Goal: Task Accomplishment & Management: Manage account settings

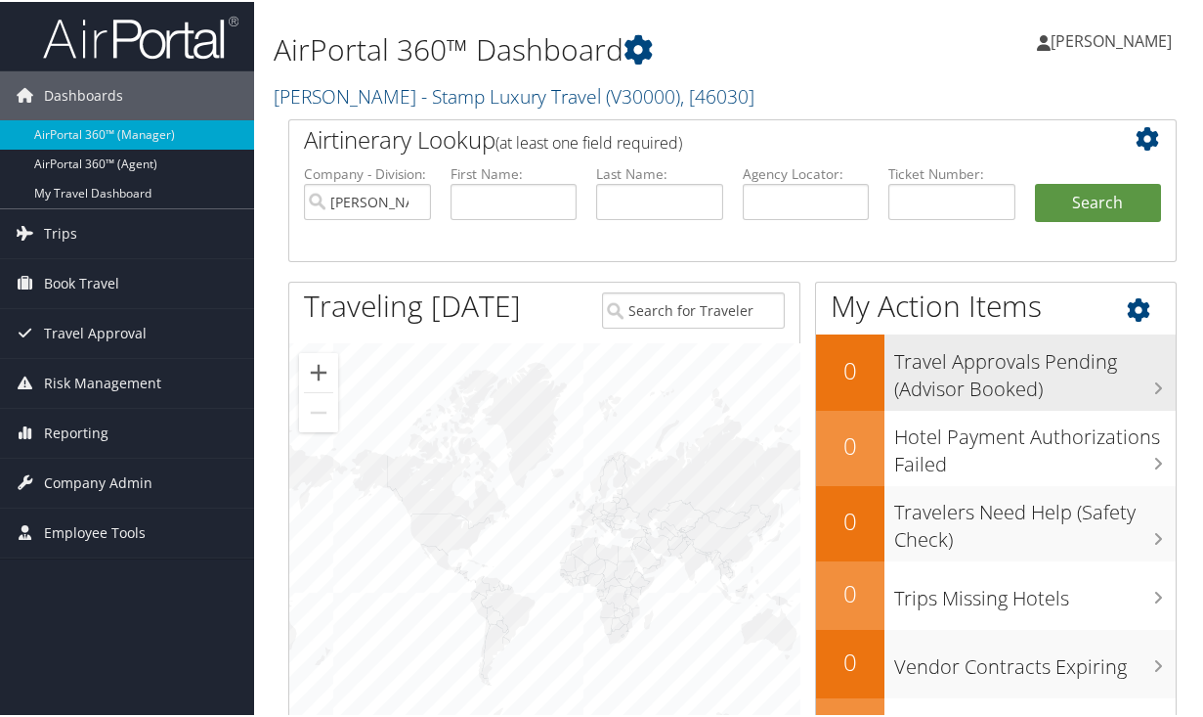
click at [945, 383] on h3 "Travel Approvals Pending (Advisor Booked)" at bounding box center [1035, 368] width 282 height 65
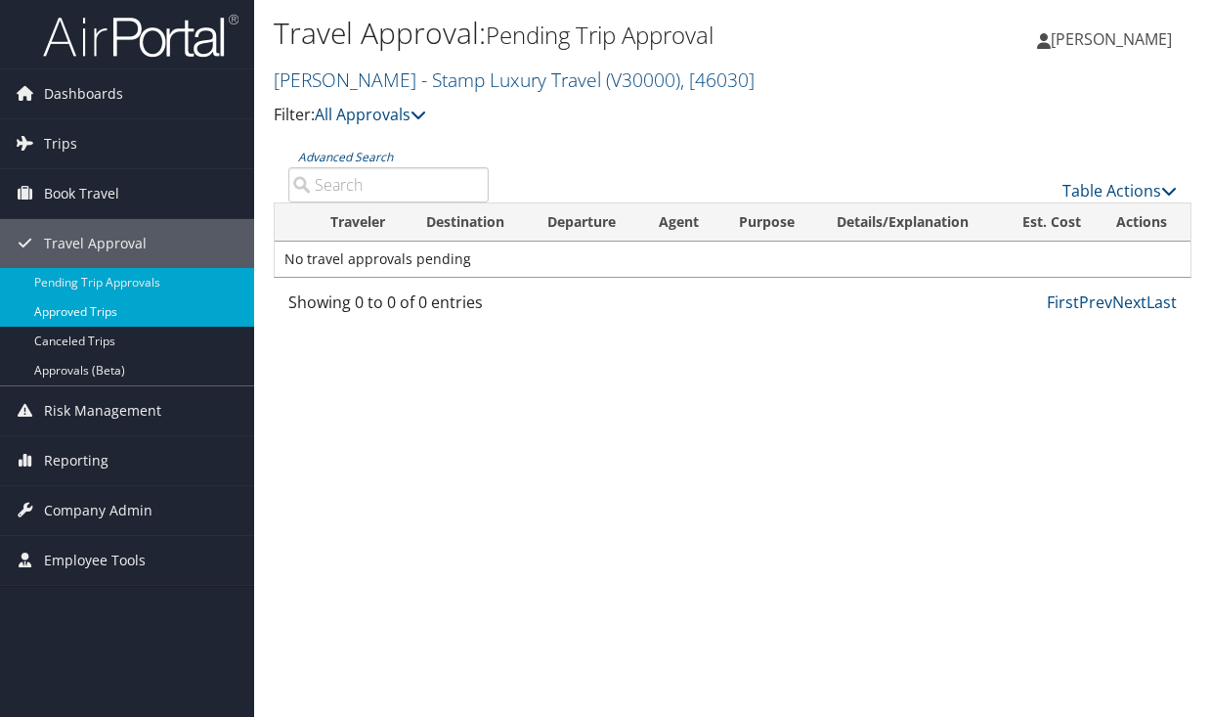
click at [189, 313] on link "Approved Trips" at bounding box center [127, 311] width 254 height 29
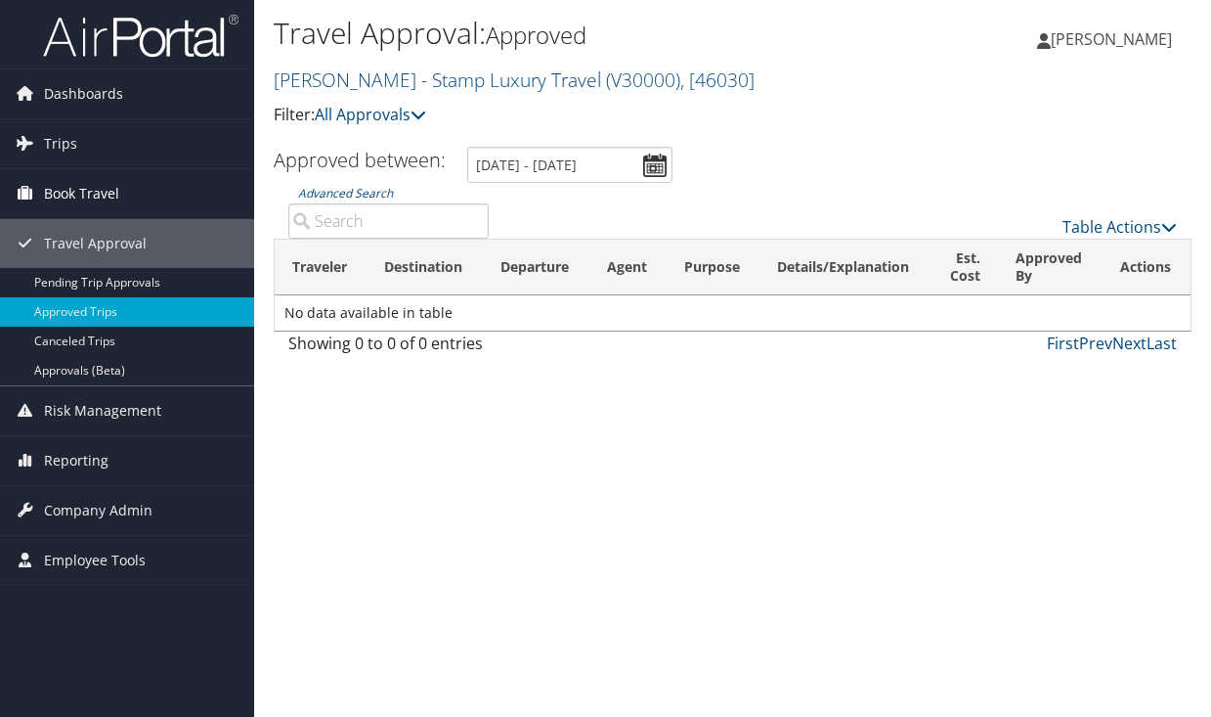
click at [106, 190] on span "Book Travel" at bounding box center [81, 193] width 75 height 49
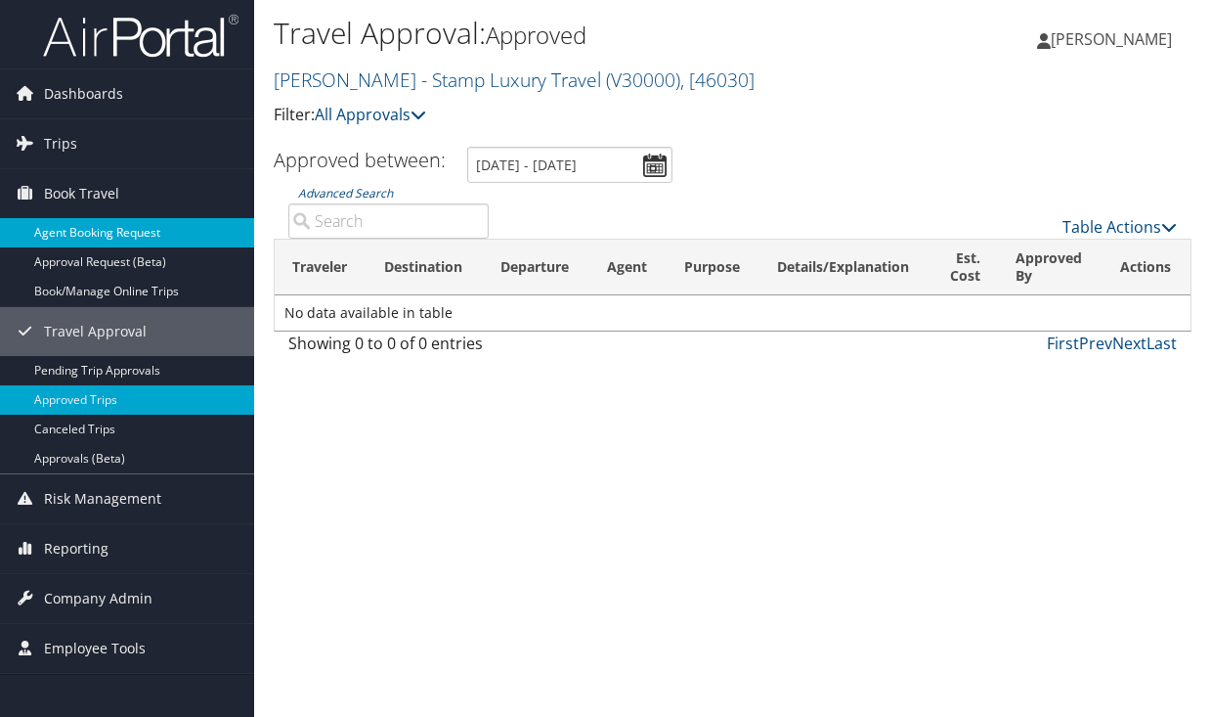
click at [107, 228] on link "Agent Booking Request" at bounding box center [127, 232] width 254 height 29
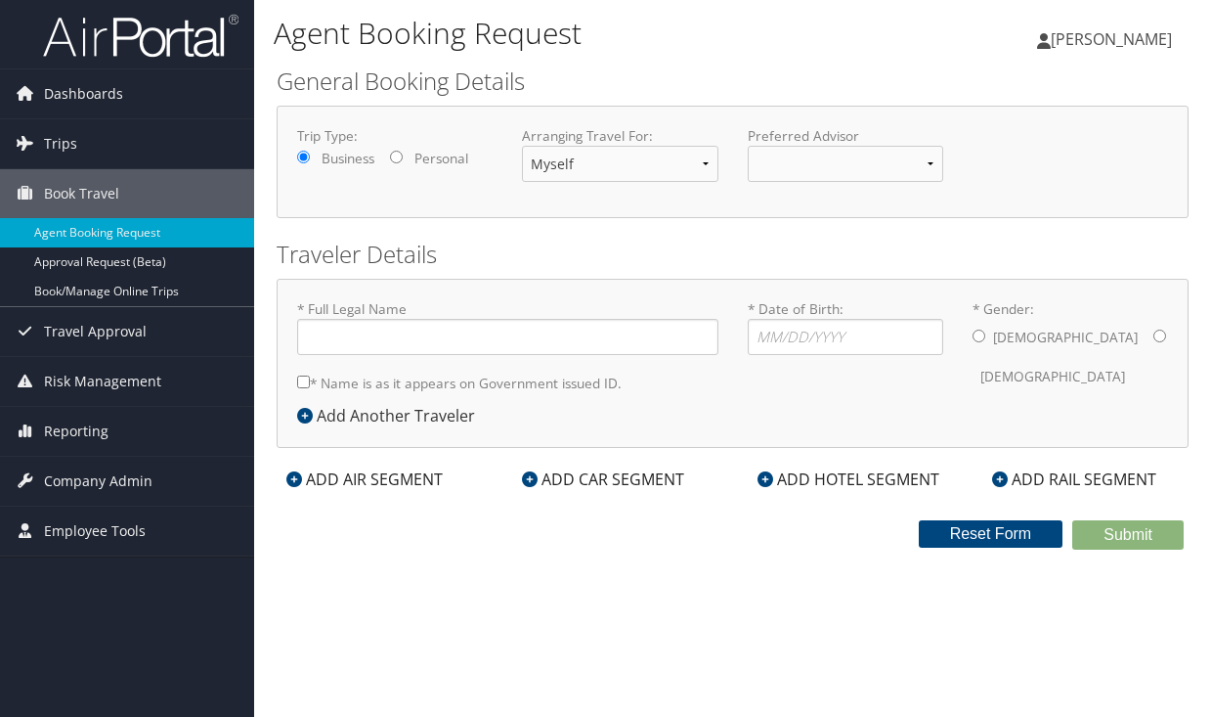
type input "Devra Shutan"
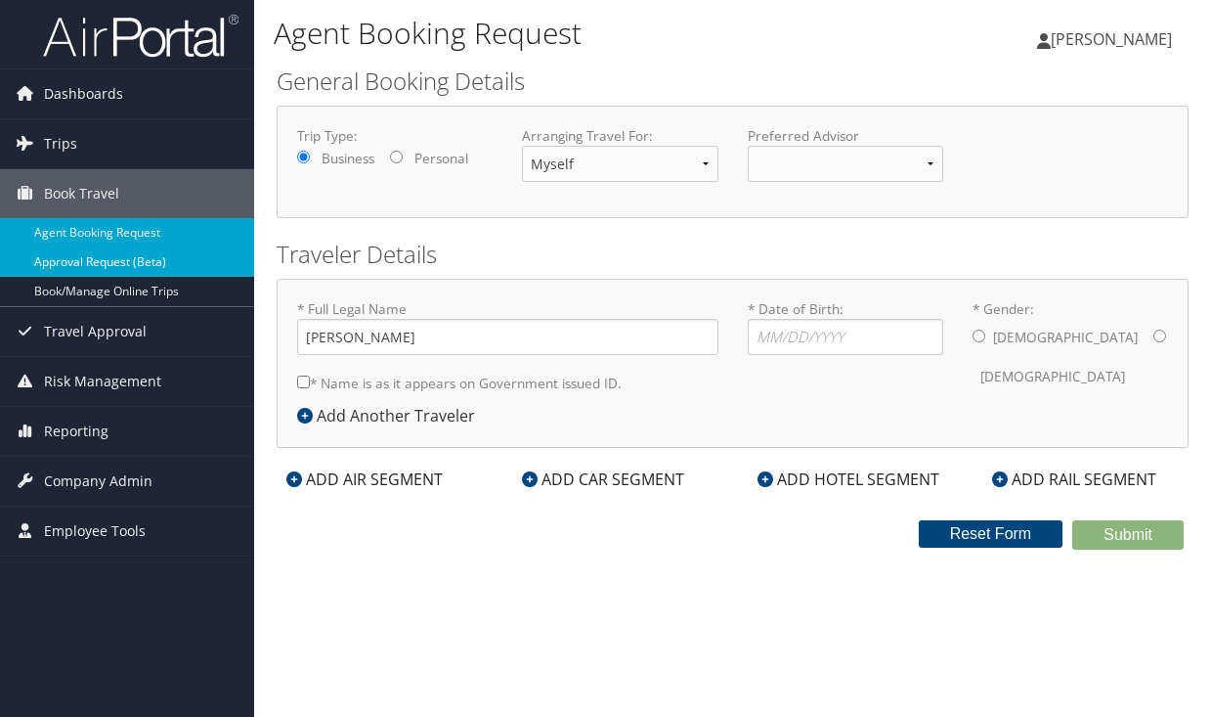
click at [101, 257] on link "Approval Request (Beta)" at bounding box center [127, 261] width 254 height 29
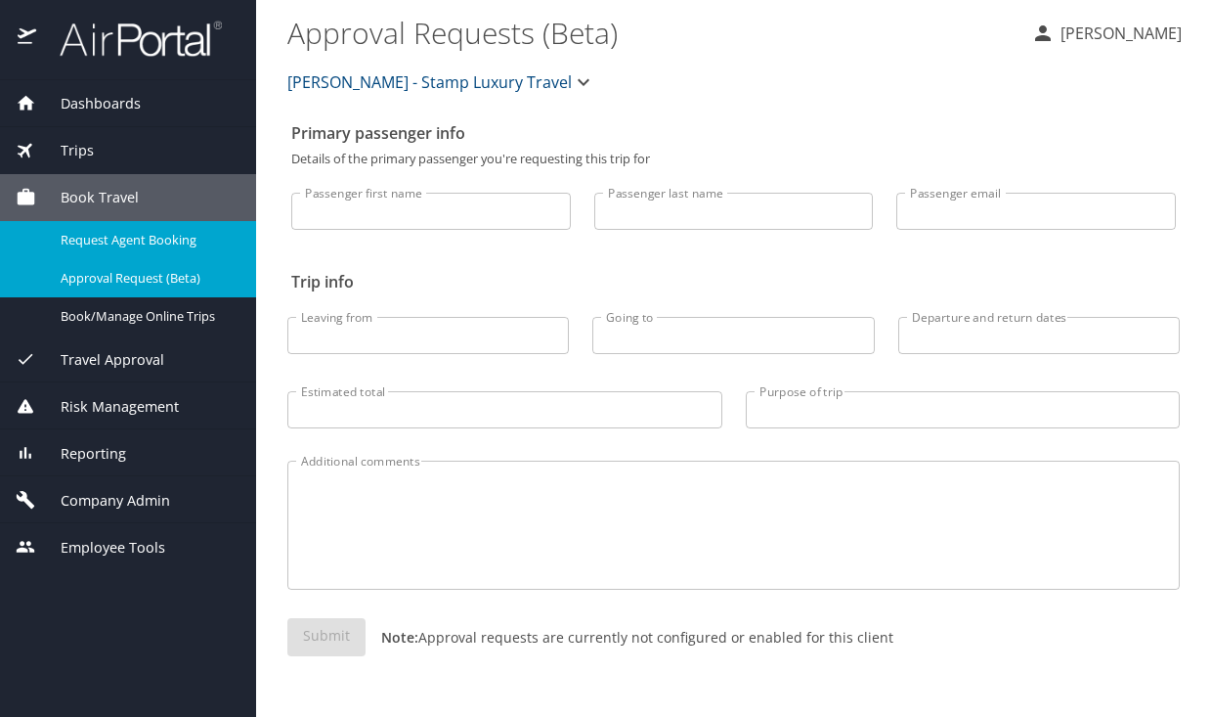
select select "US"
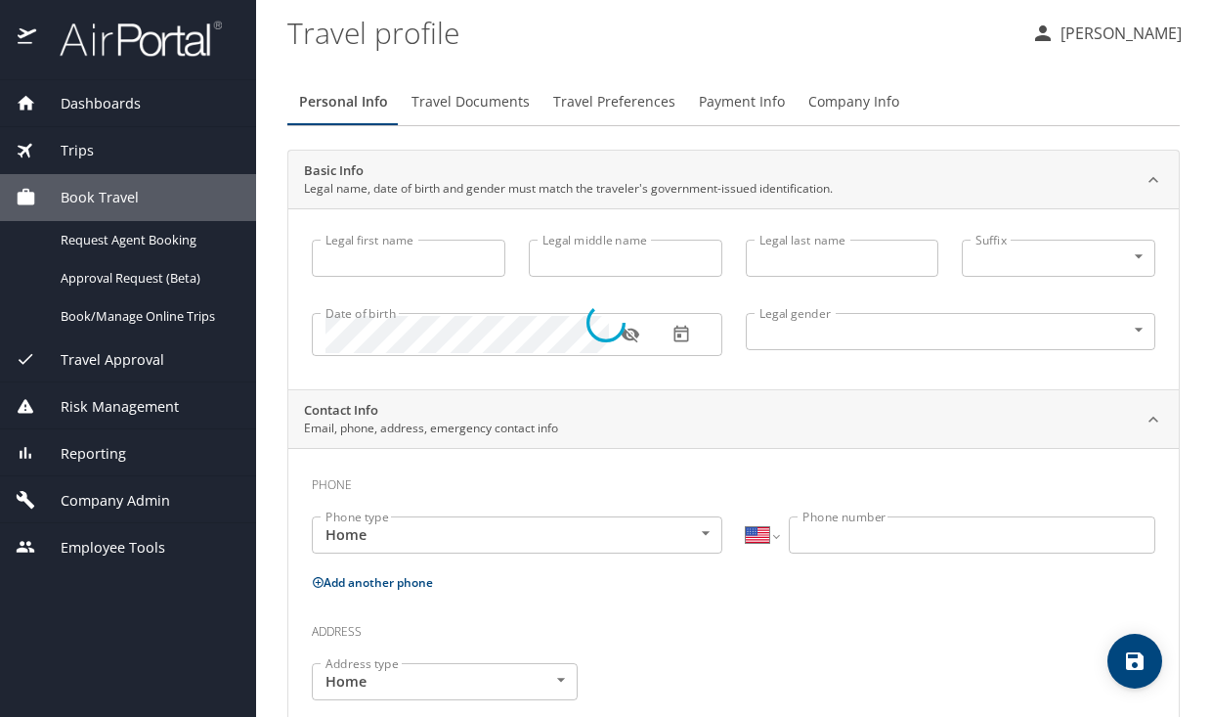
type input "[PERSON_NAME]"
type input "Undisclosed"
select select "US"
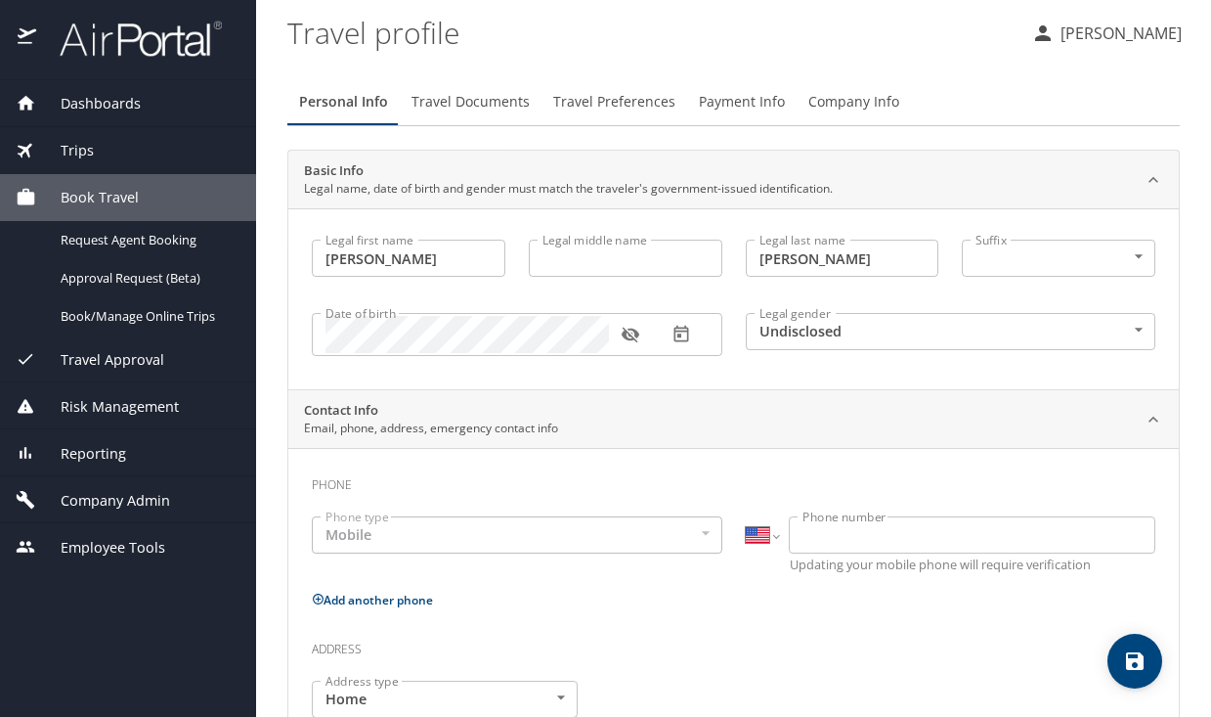
click at [85, 156] on span "Trips" at bounding box center [65, 151] width 58 height 22
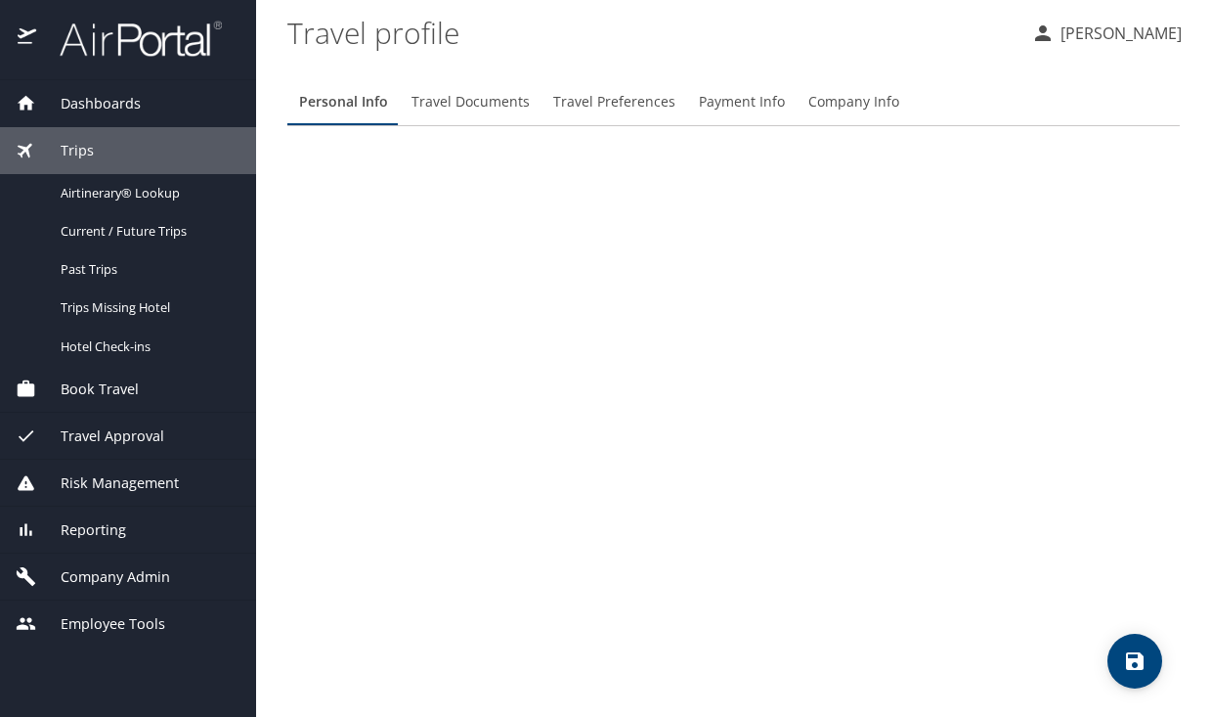
select select "US"
